Goal: Task Accomplishment & Management: Manage account settings

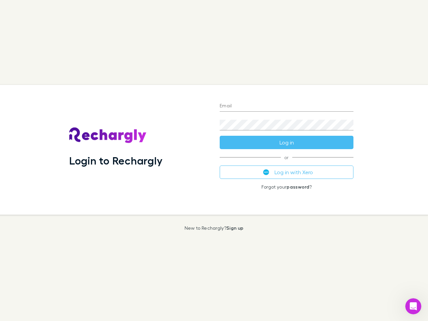
click at [214, 160] on div "Login to Rechargly" at bounding box center [139, 150] width 150 height 130
click at [286, 106] on input "Email" at bounding box center [286, 106] width 134 height 11
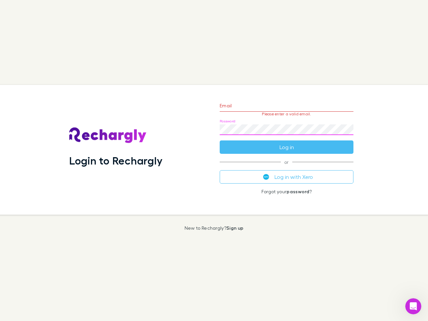
click at [286, 142] on form "Email Please enter a valid email. Password Log in" at bounding box center [286, 125] width 134 height 58
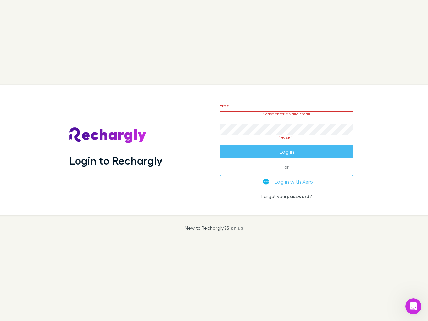
click at [286, 172] on div "Email Please enter a valid email. Password Please fill Log in or Log in with Xe…" at bounding box center [286, 150] width 144 height 130
click at [413, 306] on icon "Open Intercom Messenger" at bounding box center [412, 306] width 11 height 11
